Goal: Task Accomplishment & Management: Use online tool/utility

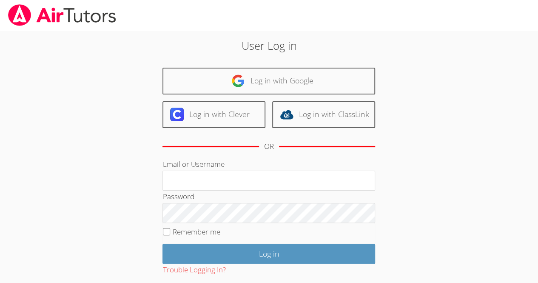
click at [304, 45] on h2 "User Log in" at bounding box center [269, 45] width 291 height 16
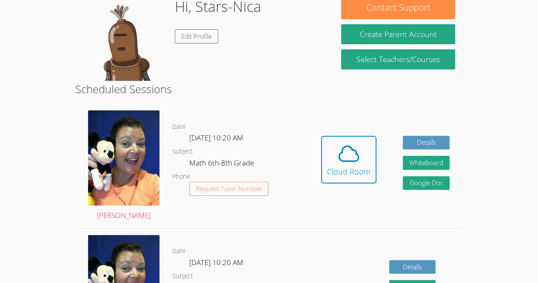
scroll to position [129, 0]
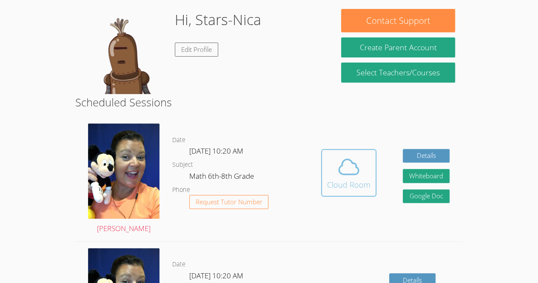
click at [362, 162] on span at bounding box center [348, 167] width 43 height 24
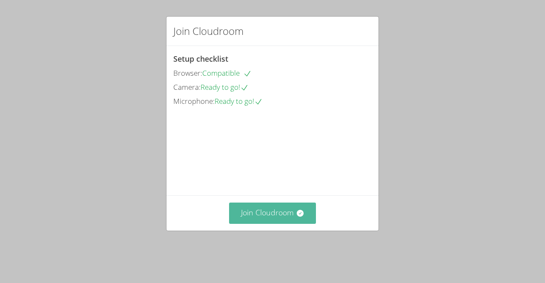
click at [272, 223] on button "Join Cloudroom" at bounding box center [272, 213] width 87 height 21
click at [238, 223] on button "Join Cloudroom" at bounding box center [272, 213] width 87 height 21
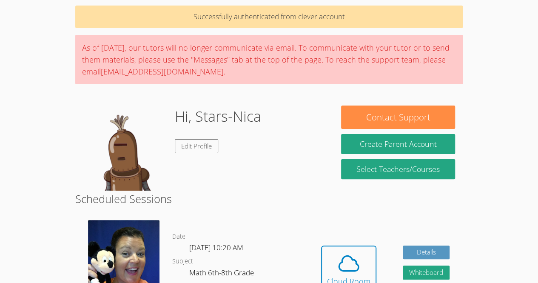
scroll to position [66, 0]
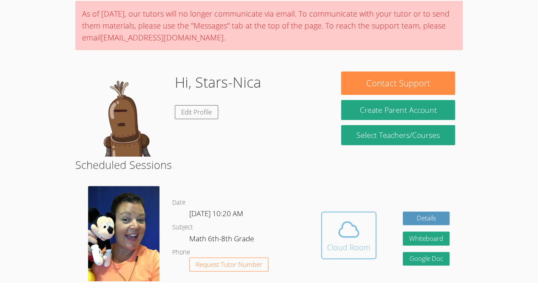
click at [360, 234] on icon at bounding box center [349, 230] width 24 height 24
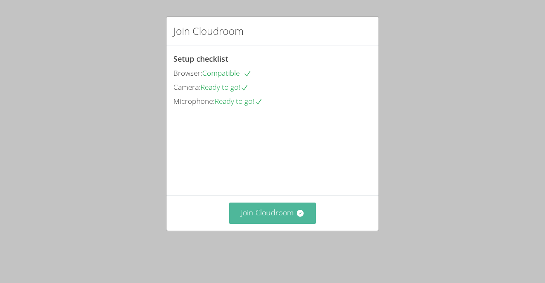
click at [290, 223] on button "Join Cloudroom" at bounding box center [272, 213] width 87 height 21
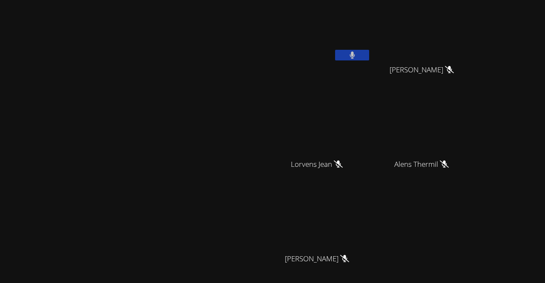
click at [369, 53] on button at bounding box center [352, 55] width 34 height 11
click at [355, 56] on icon at bounding box center [351, 55] width 5 height 7
click at [475, 226] on div "Stars-Nica Germeus Guervensley Charles Guervensley Charles Lorvens Jean Lorvens…" at bounding box center [372, 143] width 206 height 280
click at [371, 49] on video at bounding box center [319, 31] width 101 height 57
click at [357, 52] on icon at bounding box center [352, 55] width 9 height 7
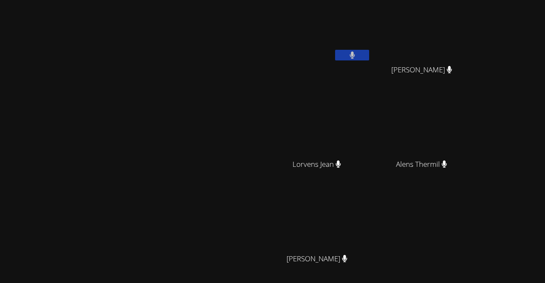
click at [355, 54] on icon at bounding box center [351, 55] width 5 height 7
click at [371, 19] on video at bounding box center [319, 31] width 101 height 57
click at [357, 56] on icon at bounding box center [352, 55] width 9 height 7
click at [355, 55] on icon at bounding box center [351, 55] width 5 height 7
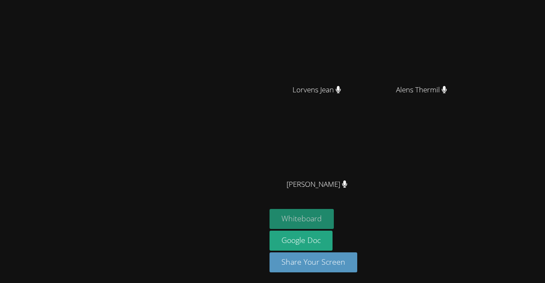
click at [334, 214] on button "Whiteboard" at bounding box center [301, 219] width 64 height 20
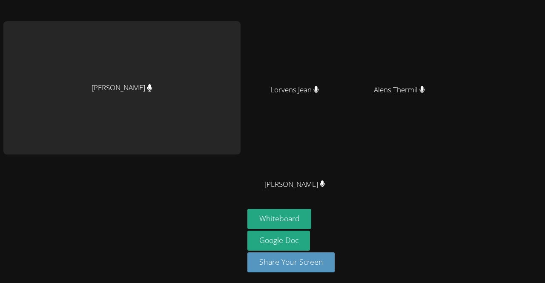
scroll to position [0, 0]
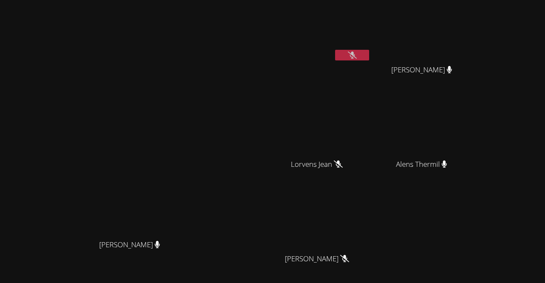
click at [357, 53] on icon at bounding box center [352, 55] width 9 height 7
click at [355, 58] on icon at bounding box center [352, 55] width 6 height 7
click at [357, 54] on icon at bounding box center [352, 55] width 9 height 7
click at [355, 55] on icon at bounding box center [352, 55] width 6 height 7
click at [371, 49] on video at bounding box center [319, 31] width 101 height 57
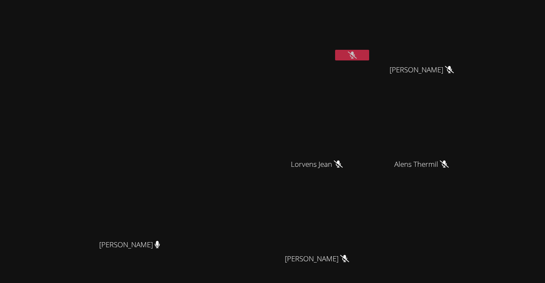
click at [357, 56] on icon at bounding box center [352, 55] width 9 height 7
click at [357, 58] on icon at bounding box center [352, 55] width 9 height 7
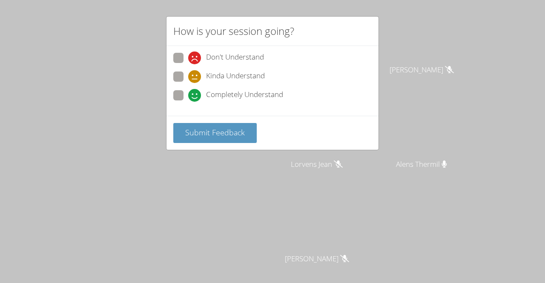
click at [273, 91] on span "Completely Understand" at bounding box center [244, 95] width 77 height 13
click at [195, 91] on input "Completely Understand" at bounding box center [191, 93] width 7 height 7
radio input "true"
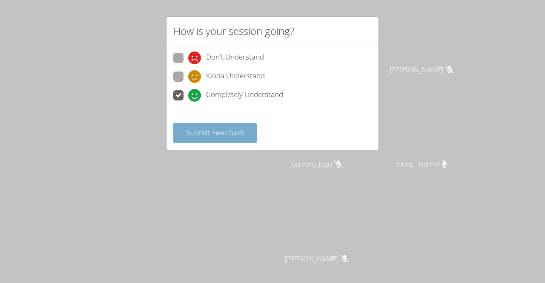
click at [239, 134] on span "Submit Feedback" at bounding box center [215, 132] width 60 height 10
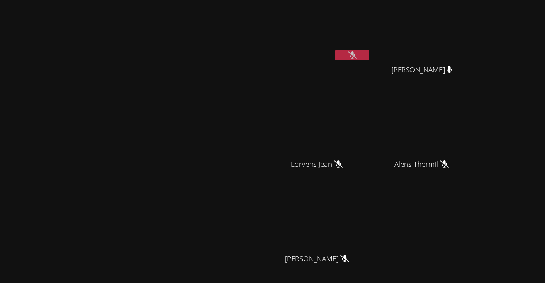
click at [466, 222] on div "Stars-Nica Germeus Guervensley Charles Guervensley Charles Lorvens Jean Lorvens…" at bounding box center [372, 143] width 206 height 280
click at [371, 136] on video at bounding box center [319, 126] width 101 height 57
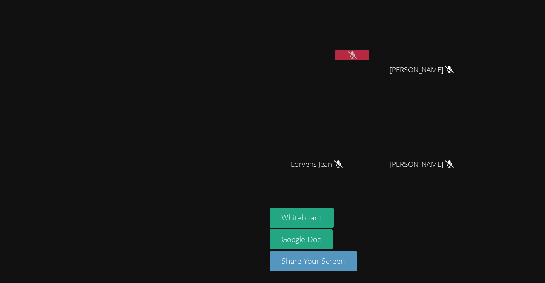
click at [371, 41] on video at bounding box center [319, 31] width 101 height 57
click at [371, 27] on video at bounding box center [319, 31] width 101 height 57
click at [369, 54] on button at bounding box center [352, 55] width 34 height 11
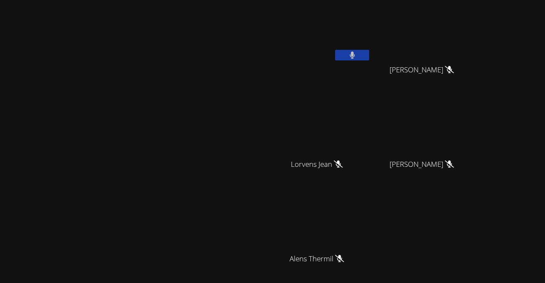
click at [369, 55] on button at bounding box center [352, 55] width 34 height 11
click at [475, 220] on div "Stars-Nica Germeus Guervensley Charles Guervensley Charles Lorvens Jean Lorvens…" at bounding box center [372, 143] width 206 height 280
click at [369, 55] on button at bounding box center [352, 55] width 34 height 11
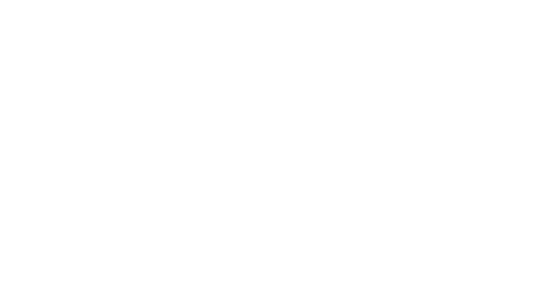
scroll to position [37, 0]
